Goal: Task Accomplishment & Management: Complete application form

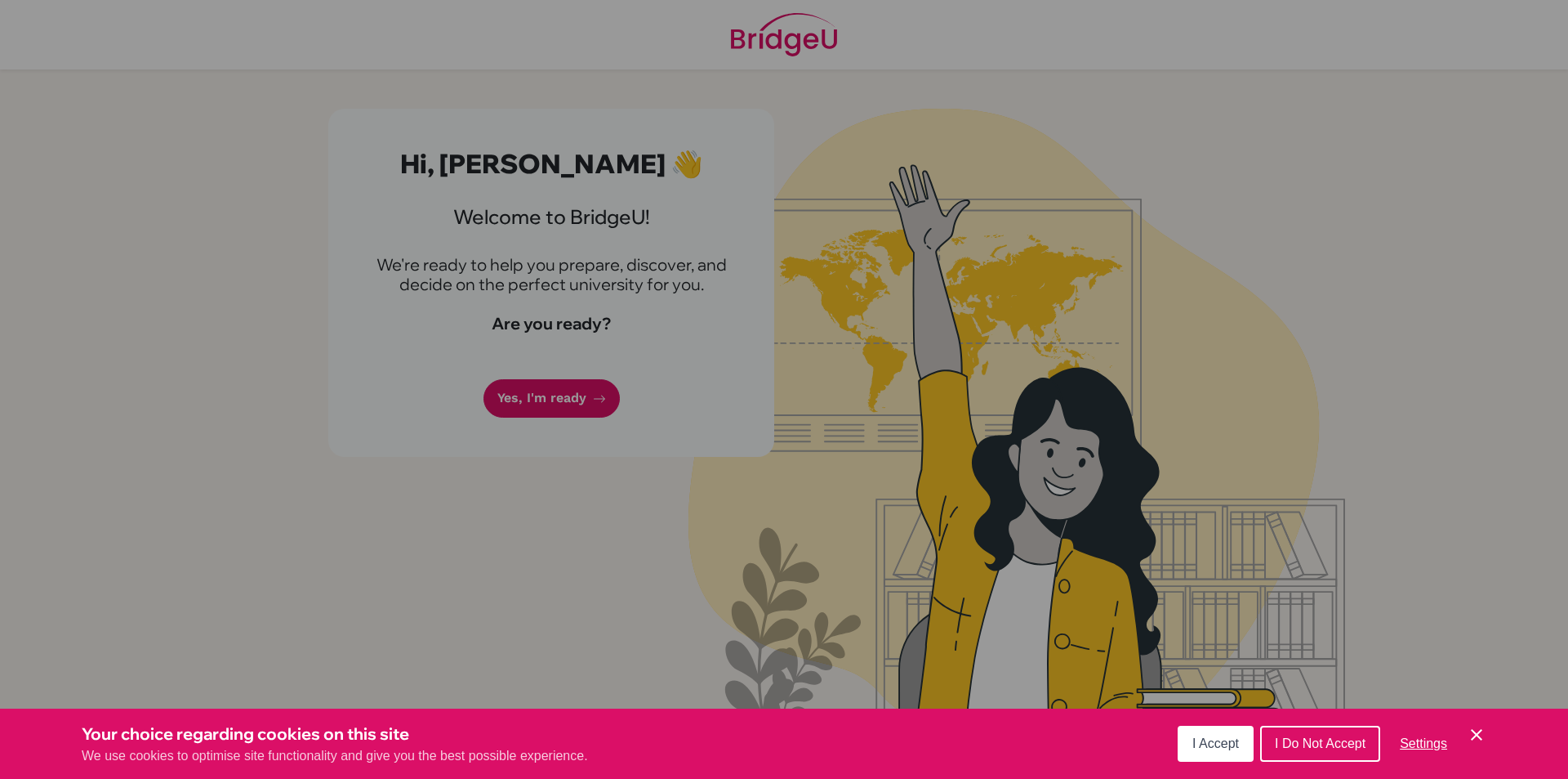
click at [529, 398] on div "Cookie Preferences" at bounding box center [784, 389] width 1568 height 779
click at [1220, 740] on span "I Accept" at bounding box center [1215, 743] width 47 height 14
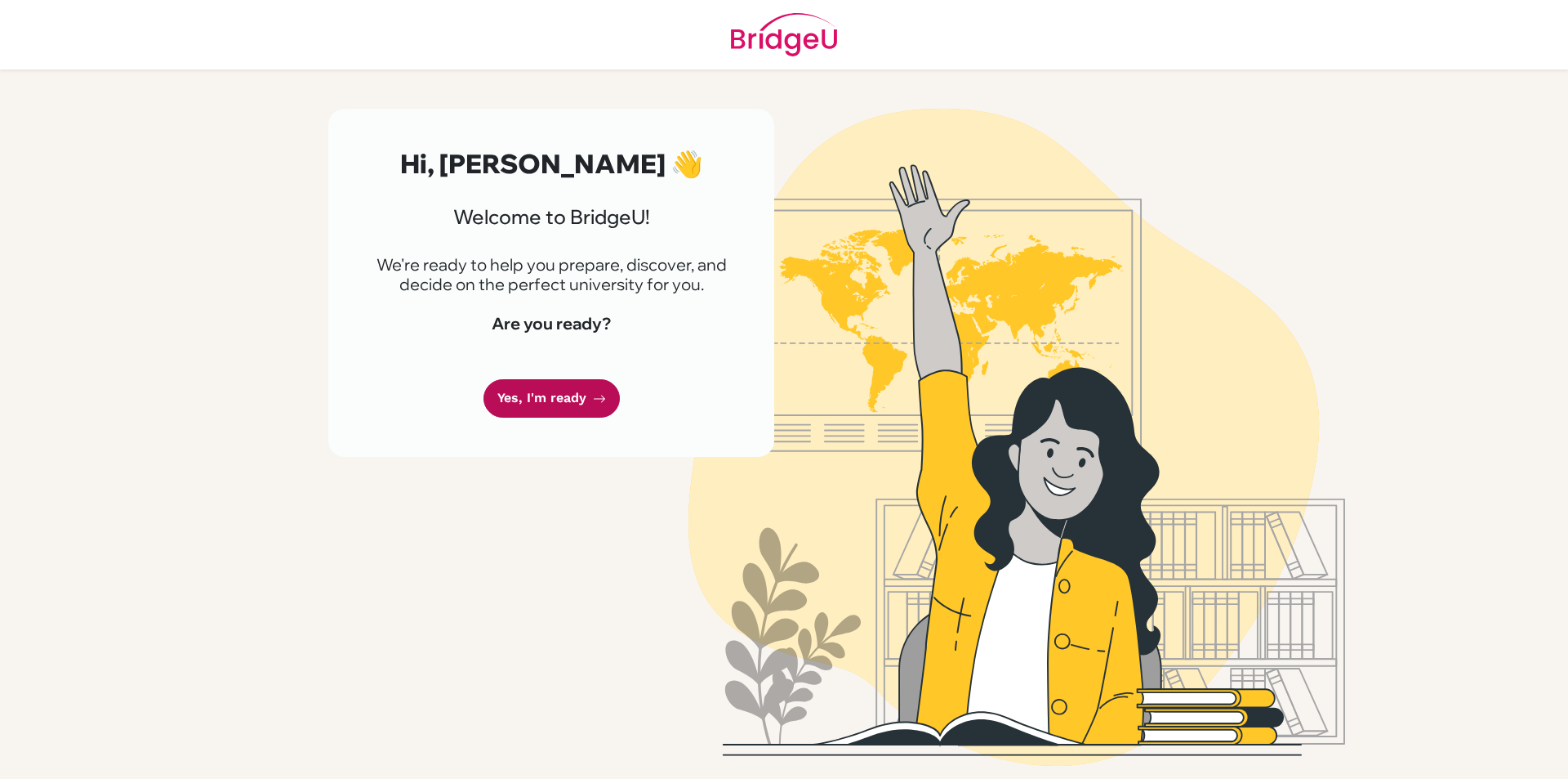
click at [532, 409] on link "Yes, I'm ready" at bounding box center [551, 398] width 136 height 39
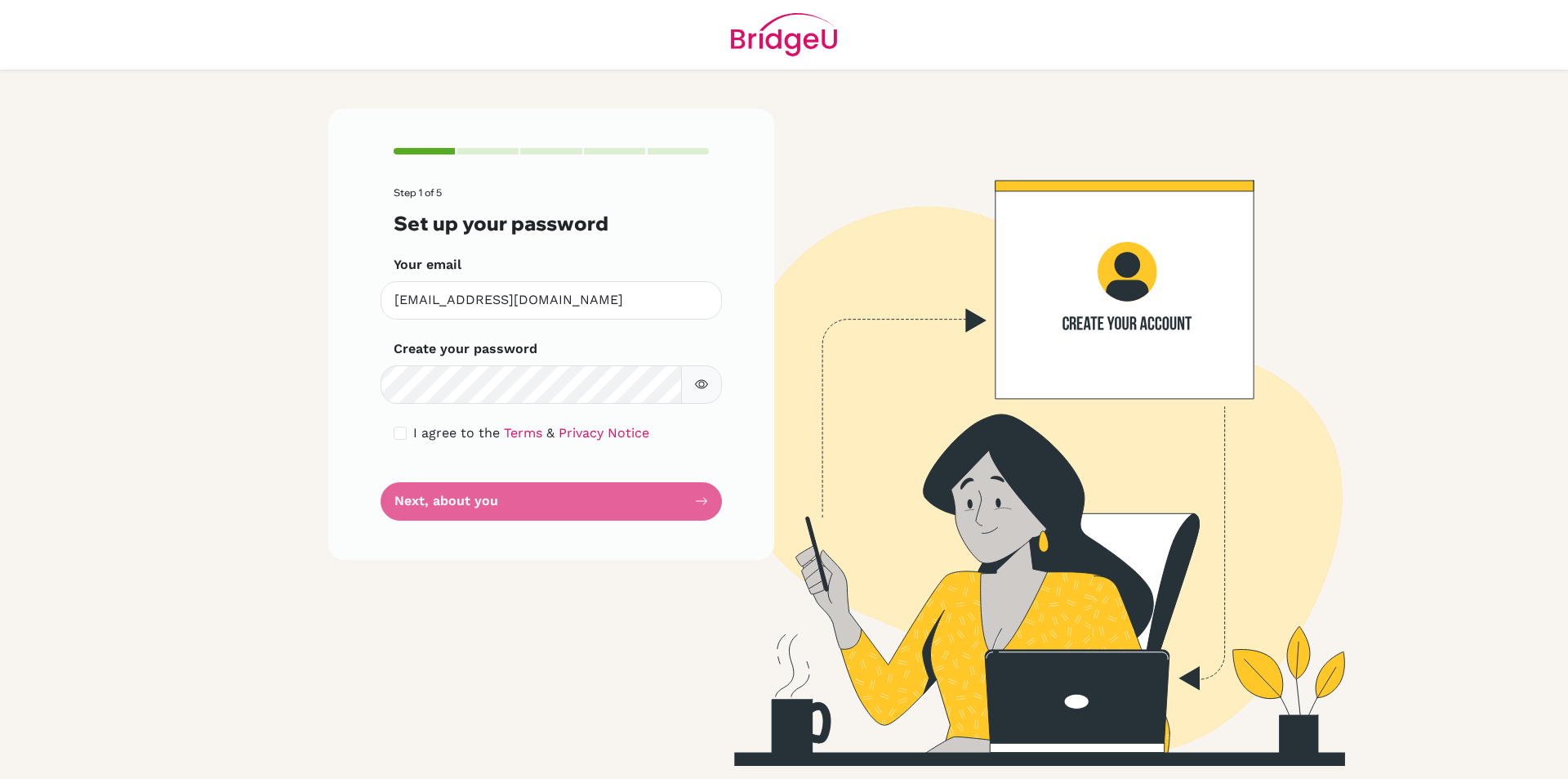
click at [712, 376] on button "button" at bounding box center [701, 384] width 41 height 39
click at [710, 374] on button "button" at bounding box center [701, 384] width 41 height 39
click at [397, 437] on input "checkbox" at bounding box center [400, 433] width 13 height 13
checkbox input "true"
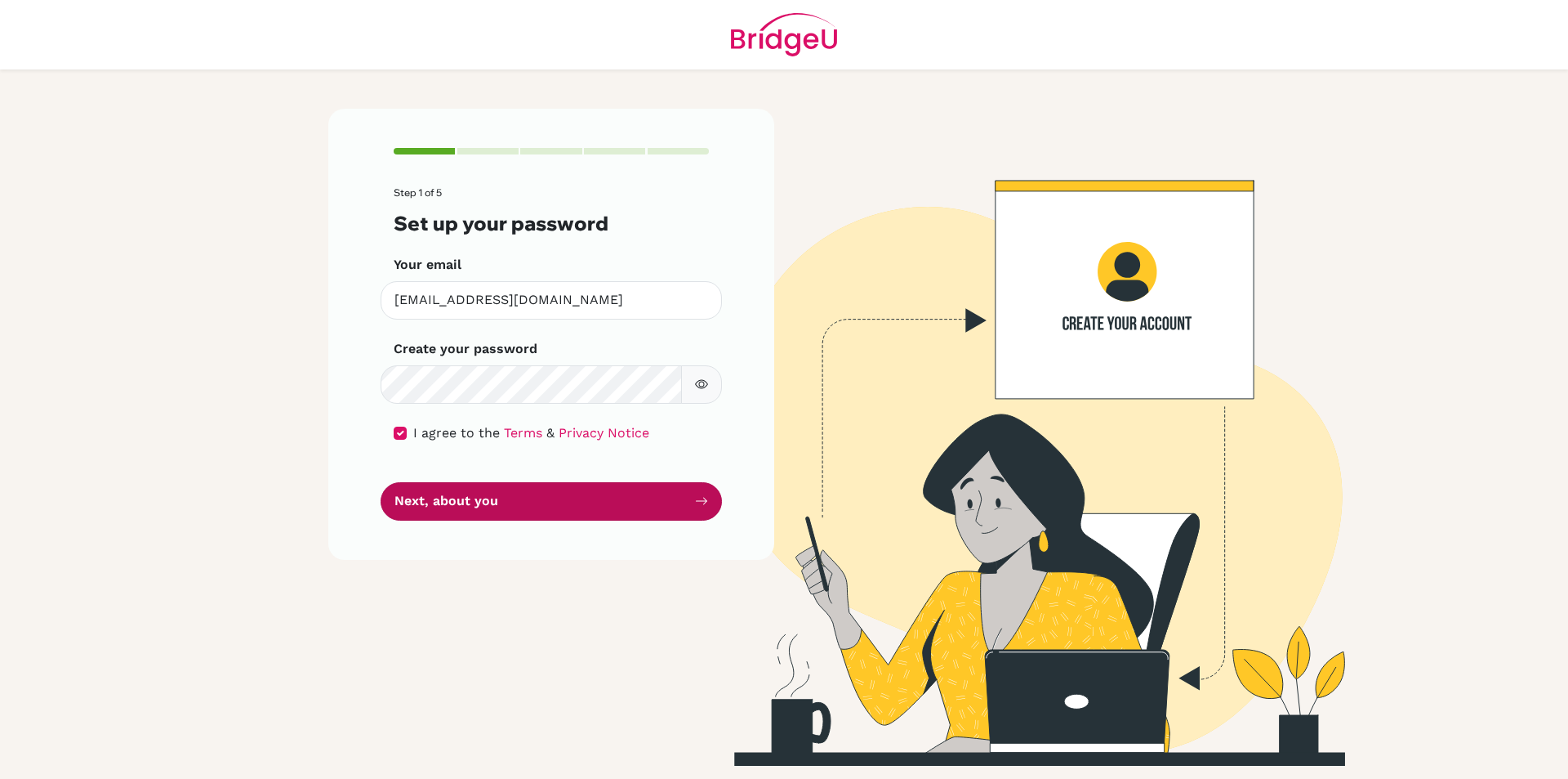
click at [414, 498] on button "Next, about you" at bounding box center [551, 501] width 341 height 39
